Goal: Task Accomplishment & Management: Complete application form

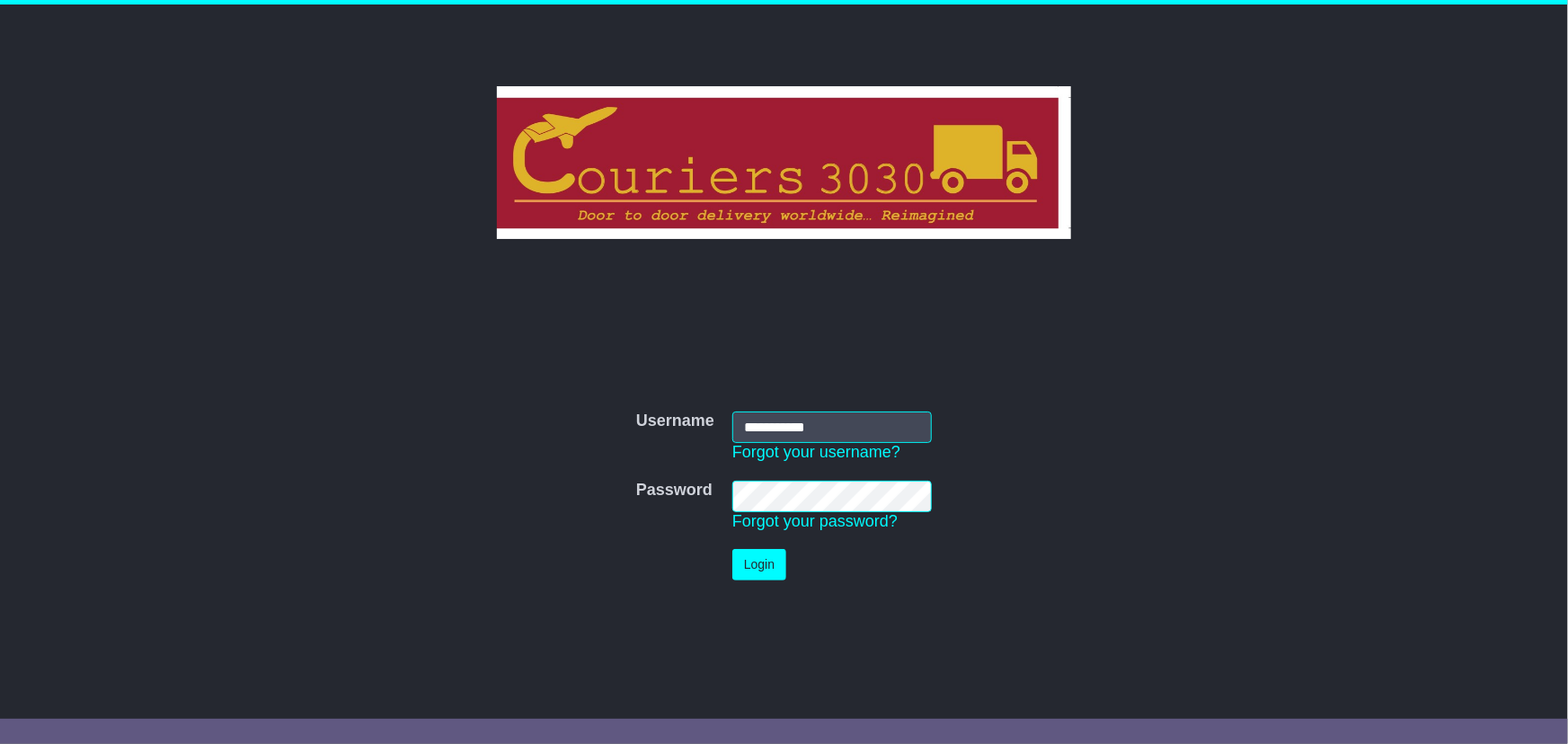
click at [698, 424] on tr "**********" at bounding box center [783, 437] width 313 height 69
click at [723, 494] on td "Password Forgot your password?" at bounding box center [832, 506] width 217 height 69
click at [1042, 493] on form "**********" at bounding box center [784, 496] width 902 height 187
